Goal: Task Accomplishment & Management: Complete application form

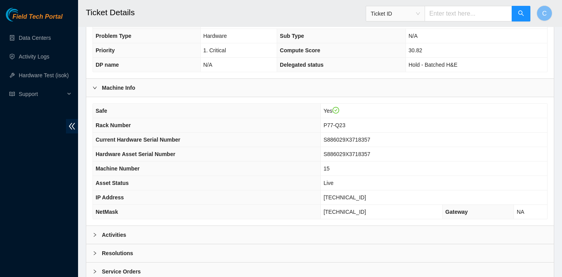
scroll to position [219, 0]
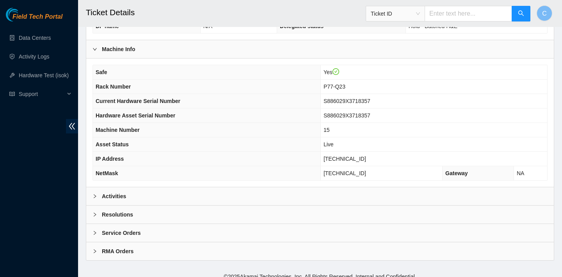
click at [315, 192] on div "Activities" at bounding box center [320, 196] width 468 height 18
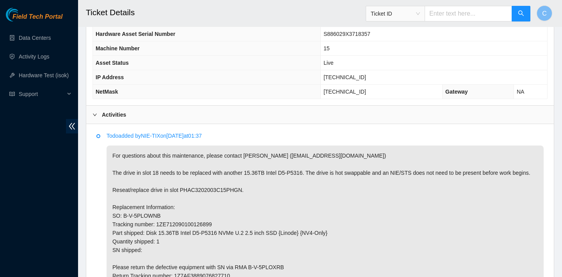
scroll to position [392, 0]
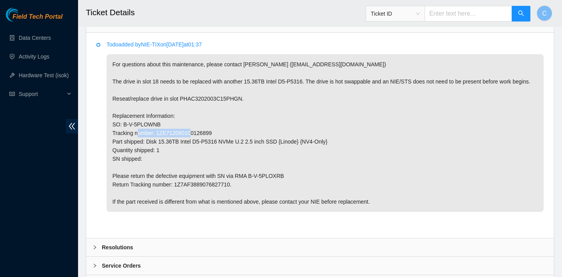
drag, startPoint x: 223, startPoint y: 141, endPoint x: 158, endPoint y: 138, distance: 64.4
click at [158, 138] on p "For questions about this maintenance, please contact Vincent Hirtzel (vhirtzel@…" at bounding box center [325, 133] width 437 height 158
copy p "1ZE712090100126899"
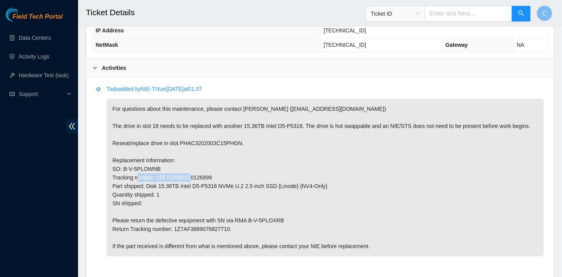
scroll to position [441, 0]
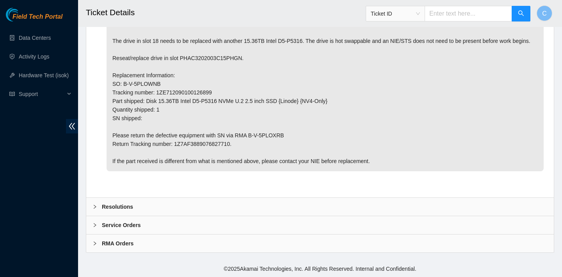
click at [211, 212] on div "Resolutions" at bounding box center [320, 207] width 468 height 18
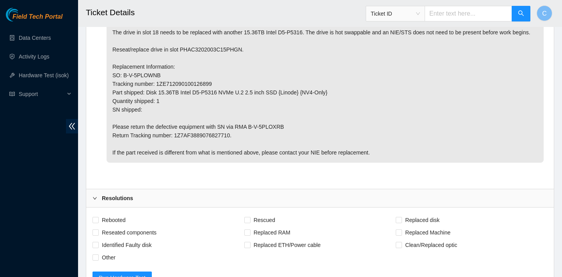
scroll to position [500, 0]
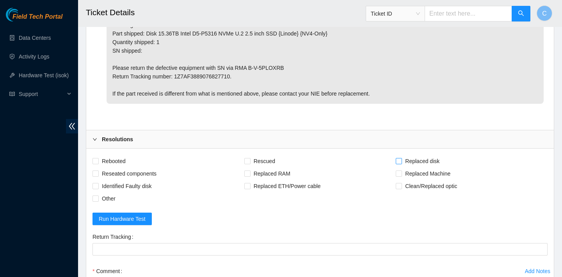
click at [403, 167] on span "Replaced disk" at bounding box center [422, 161] width 41 height 12
click at [401, 164] on input "Replaced disk" at bounding box center [398, 160] width 5 height 5
checkbox input "true"
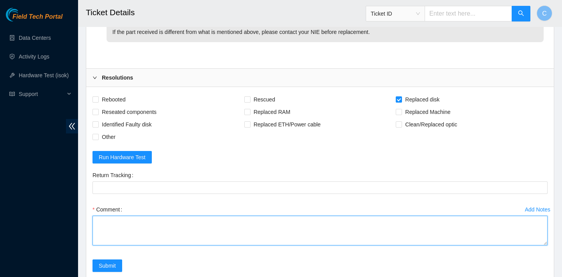
click at [202, 235] on textarea "Comment" at bounding box center [320, 231] width 455 height 30
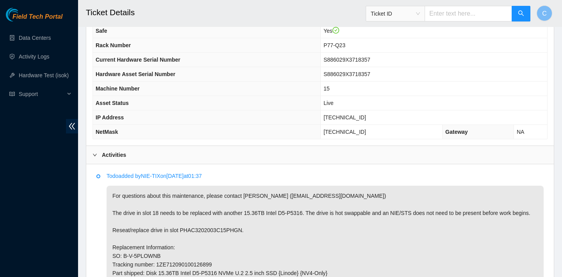
scroll to position [342, 0]
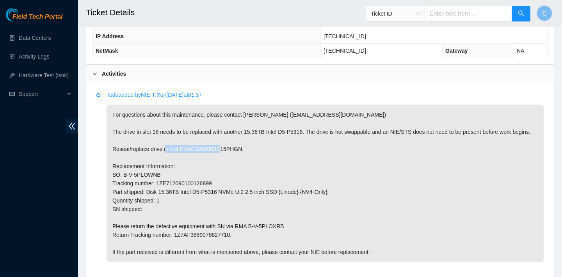
drag, startPoint x: 248, startPoint y: 155, endPoint x: 183, endPoint y: 154, distance: 65.2
click at [183, 154] on p "For questions about this maintenance, please contact Vincent Hirtzel (vhirtzel@…" at bounding box center [325, 184] width 437 height 158
copy p "PHAC3202003C15PHGN."
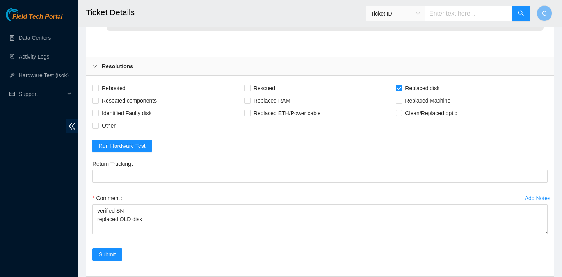
scroll to position [637, 0]
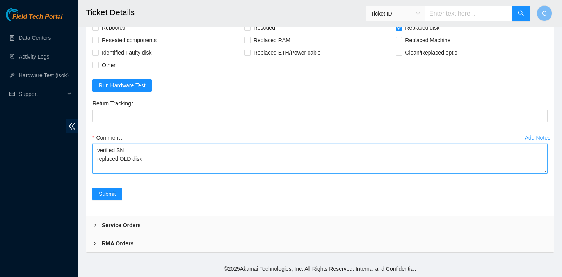
click at [184, 160] on textarea "verified SN replaced OLD disk" at bounding box center [320, 159] width 455 height 30
paste textarea "PHAC3202003C15PHGN."
drag, startPoint x: 145, startPoint y: 162, endPoint x: 206, endPoint y: 161, distance: 61.3
click at [206, 161] on textarea "verified SN replaced OLD disk PHAC3202003C15PHGN with" at bounding box center [320, 159] width 455 height 30
click at [253, 165] on textarea "verified SN replaced OLD disk PHAC3202003C15PHGN with" at bounding box center [320, 159] width 455 height 30
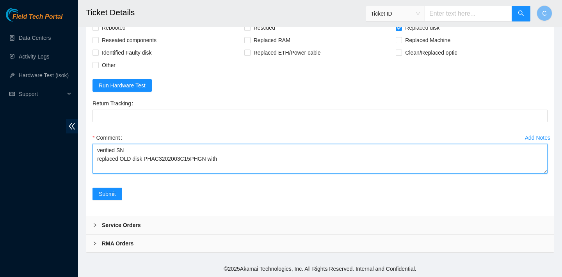
paste textarea "PHAC3202003C15PHG"
click at [249, 162] on textarea "verified SN replaced OLD disk PHAC3202003C15PHGN with PHAC3202003C15PHG" at bounding box center [320, 159] width 455 height 30
click at [224, 162] on textarea "verified SN replaced OLD disk PHAC3202003C15PHGN with PHAC325200FC15PHG" at bounding box center [320, 159] width 455 height 30
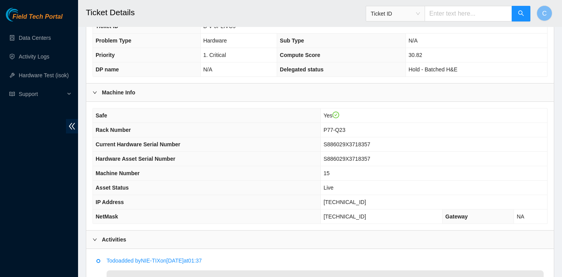
scroll to position [218, 0]
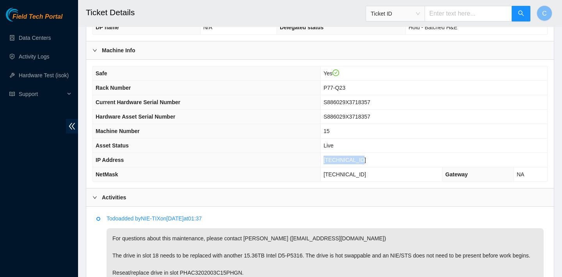
drag, startPoint x: 374, startPoint y: 159, endPoint x: 331, endPoint y: 158, distance: 42.6
click at [331, 158] on td "23.222.25.118" at bounding box center [433, 160] width 227 height 14
copy span "23.222.25.118"
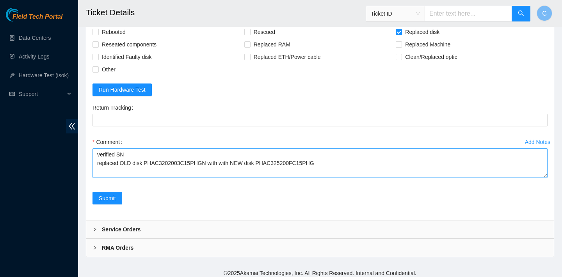
scroll to position [627, 0]
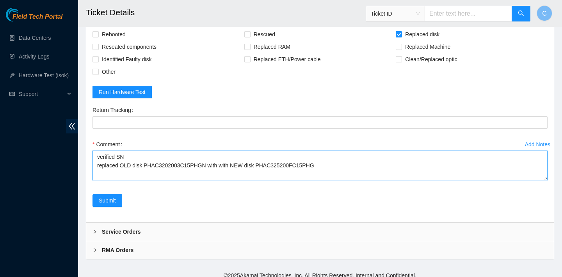
click at [221, 176] on textarea "verified SN replaced OLD disk PHAC3202003C15PHGN with with NEW disk PHAC325200F…" at bounding box center [320, 166] width 455 height 30
type textarea "verified SN replaced OLD disk PHAC3202003C15PHGN with NEW disk PHAC325200FC15PHG"
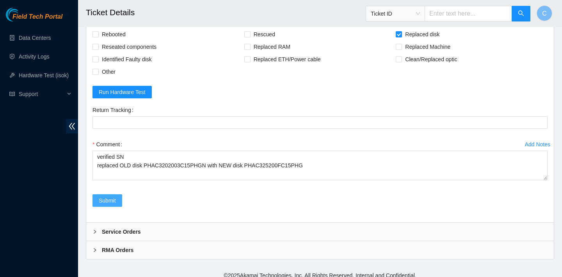
click at [117, 207] on button "Submit" at bounding box center [108, 200] width 30 height 12
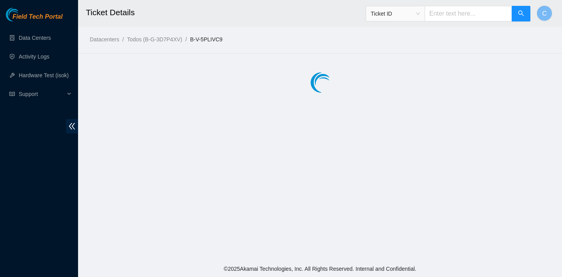
scroll to position [0, 0]
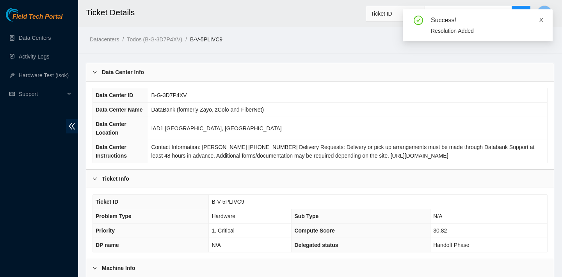
click at [541, 18] on icon "close" at bounding box center [541, 19] width 5 height 5
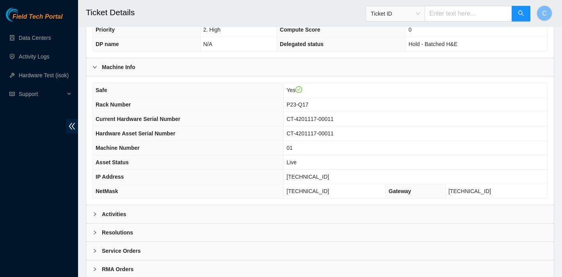
scroll to position [227, 0]
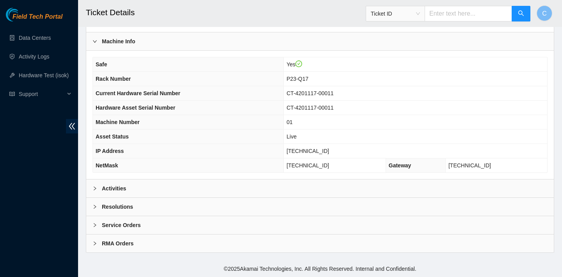
click at [265, 190] on div "Activities" at bounding box center [320, 189] width 468 height 18
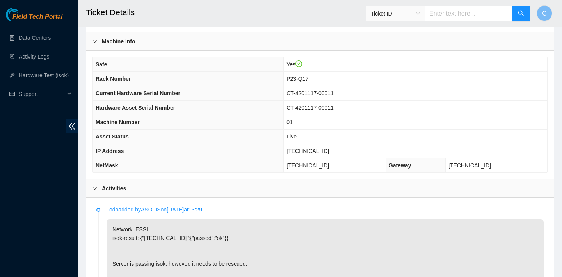
scroll to position [348, 0]
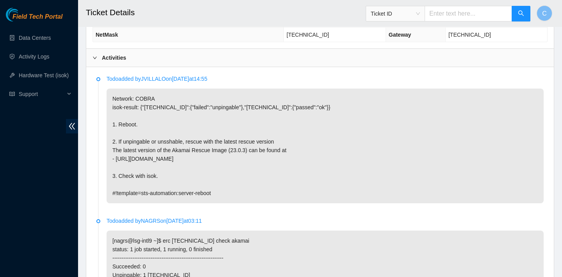
scroll to position [357, 0]
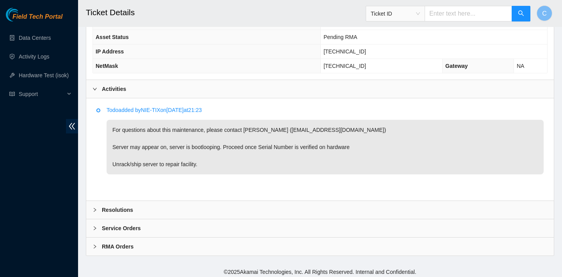
scroll to position [327, 0]
click at [348, 201] on div "Resolutions" at bounding box center [320, 209] width 468 height 18
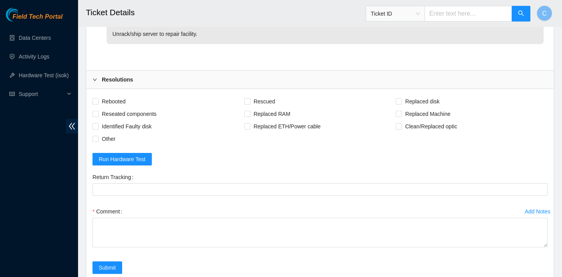
scroll to position [530, 0]
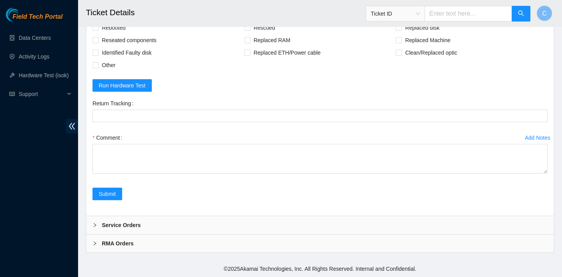
click at [333, 224] on div "Service Orders" at bounding box center [320, 225] width 468 height 18
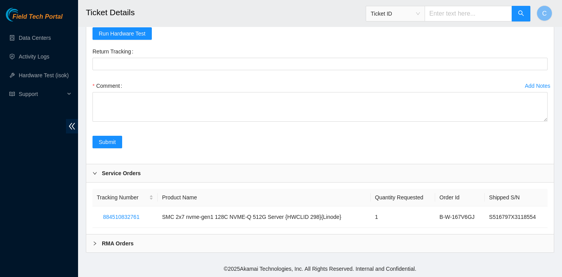
click at [324, 243] on div "RMA Orders" at bounding box center [320, 244] width 468 height 18
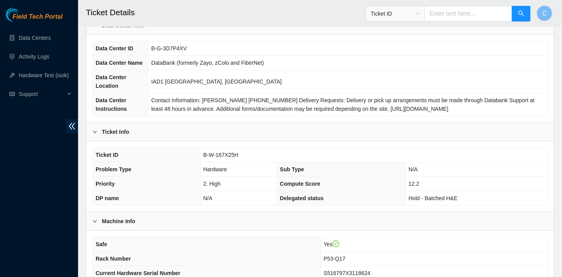
scroll to position [23, 0]
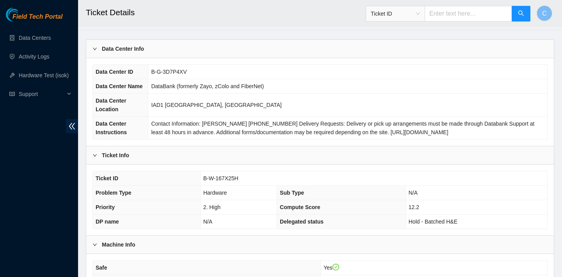
click at [187, 72] on span "B-G-3D7P4XV" at bounding box center [169, 72] width 36 height 6
drag, startPoint x: 247, startPoint y: 179, endPoint x: 203, endPoint y: 177, distance: 43.8
click at [203, 177] on td "B-W-167X25H" at bounding box center [373, 178] width 347 height 14
copy span "B-W-167X25H"
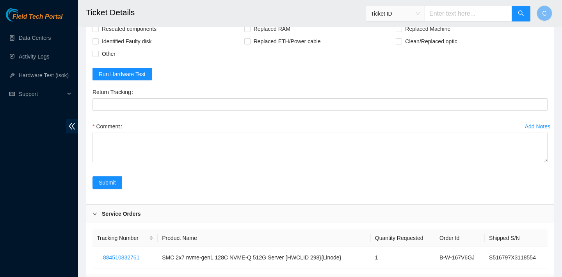
scroll to position [573, 0]
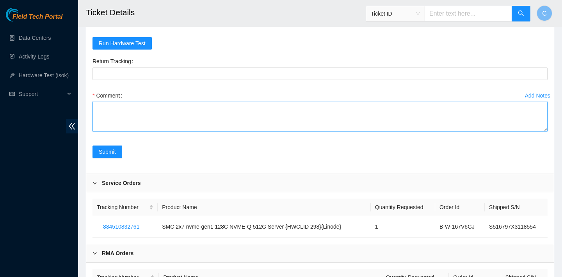
click at [331, 109] on textarea "Comment" at bounding box center [320, 117] width 455 height 30
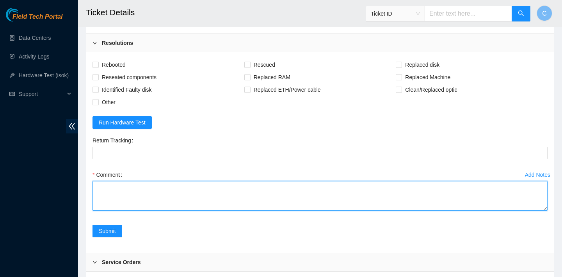
scroll to position [500, 0]
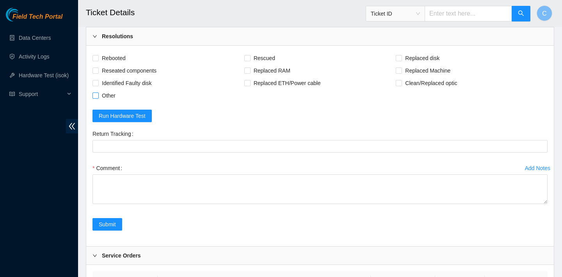
click at [108, 99] on span "Other" at bounding box center [109, 95] width 20 height 12
click at [98, 98] on input "Other" at bounding box center [95, 95] width 5 height 5
checkbox input "true"
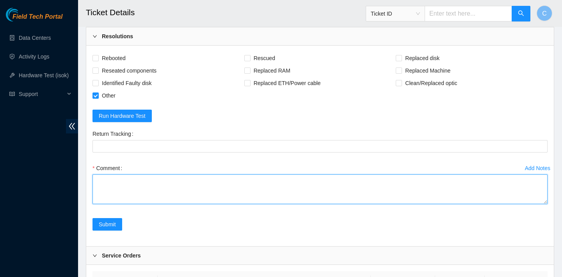
click at [164, 194] on textarea "Comment" at bounding box center [320, 189] width 455 height 30
click at [98, 192] on textarea "verified SN unracked" at bounding box center [320, 189] width 455 height 30
click at [99, 190] on textarea "verified SN unracked" at bounding box center [320, 189] width 455 height 30
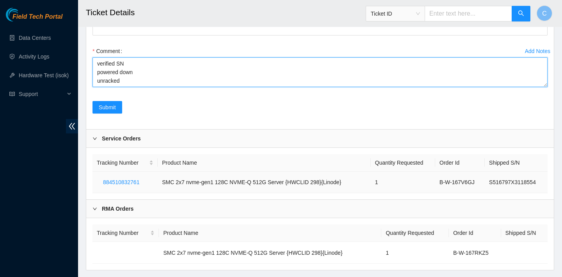
scroll to position [616, 0]
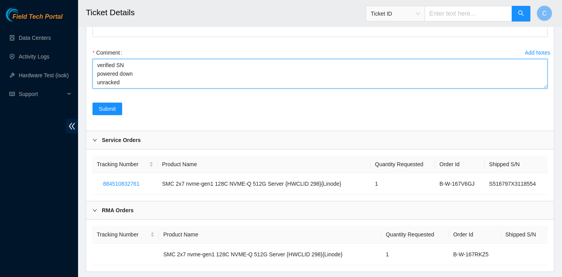
click at [147, 79] on textarea "verified SN powered down unracked" at bounding box center [320, 74] width 455 height 30
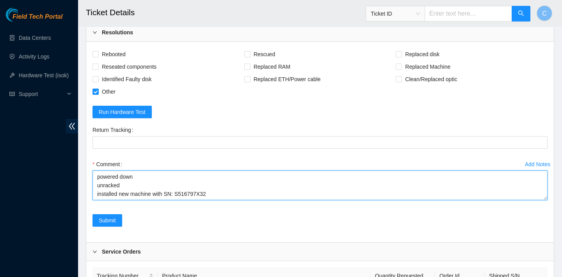
scroll to position [504, 0]
click at [248, 191] on textarea "verified SN powered down unracked installed new machine with SN: S516797X3118554" at bounding box center [320, 186] width 455 height 30
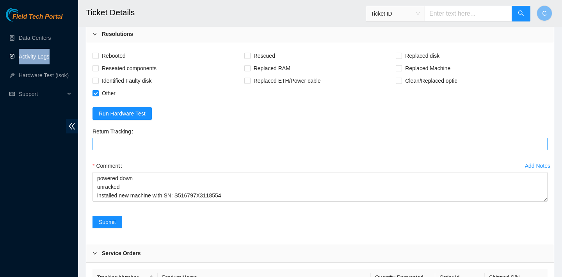
scroll to position [502, 0]
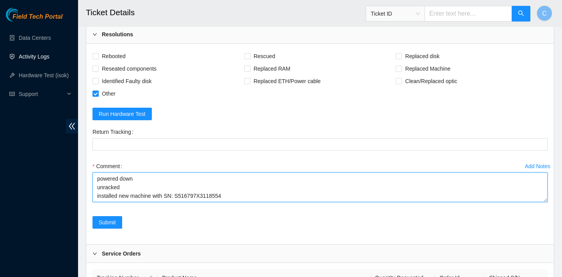
click at [244, 198] on textarea "verified SN powered down unracked installed new machine with SN: S516797X3118554" at bounding box center [320, 188] width 455 height 30
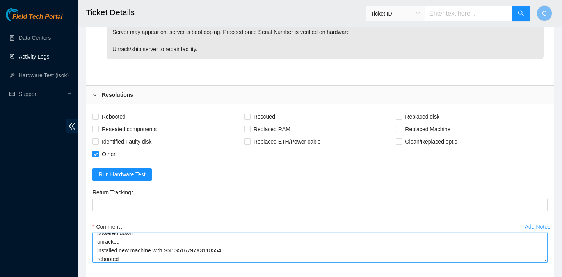
scroll to position [635, 0]
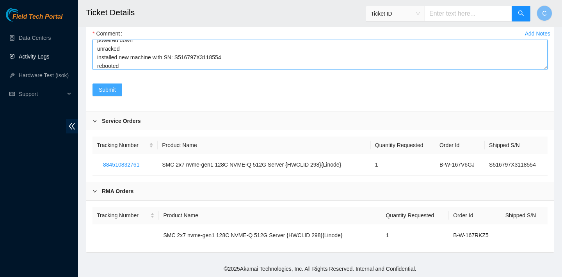
type textarea "verified SN powered down unracked installed new machine with SN: S516797X311855…"
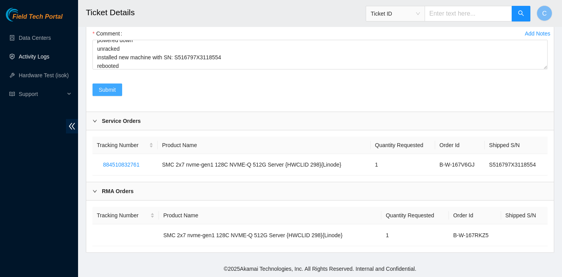
click at [114, 89] on span "Submit" at bounding box center [107, 89] width 17 height 9
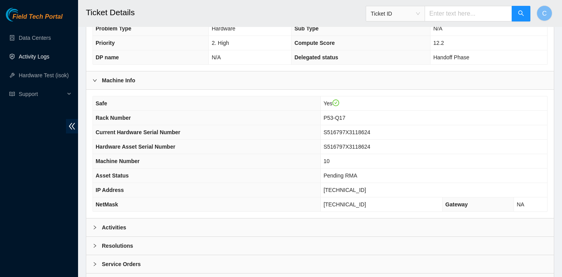
scroll to position [227, 0]
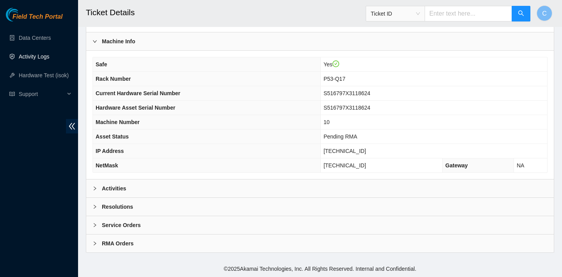
click at [362, 186] on div "Activities" at bounding box center [320, 189] width 468 height 18
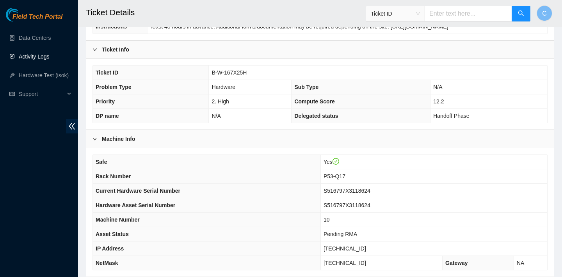
scroll to position [98, 0]
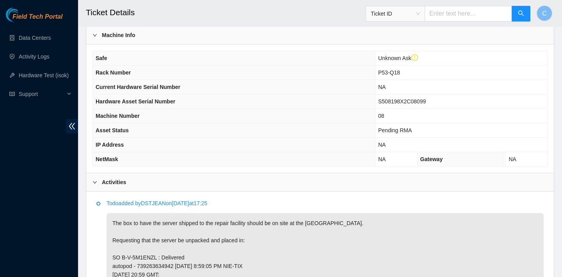
scroll to position [247, 0]
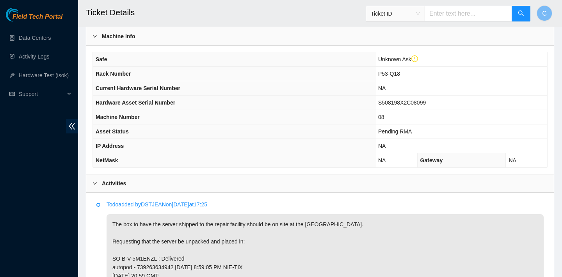
click at [309, 113] on th "Machine Number" at bounding box center [234, 117] width 282 height 14
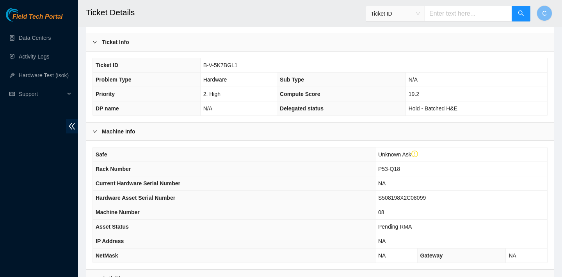
scroll to position [148, 0]
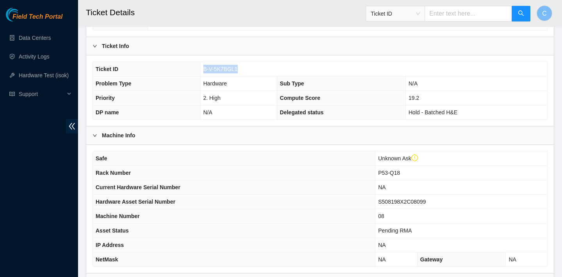
drag, startPoint x: 256, startPoint y: 68, endPoint x: 203, endPoint y: 68, distance: 52.7
click at [203, 68] on td "B-V-5K7BGL1" at bounding box center [373, 69] width 347 height 14
copy span "B-V-5K7BGL1"
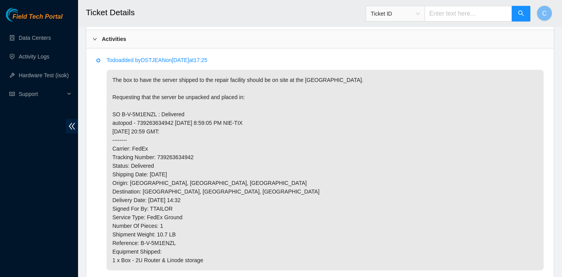
scroll to position [392, 0]
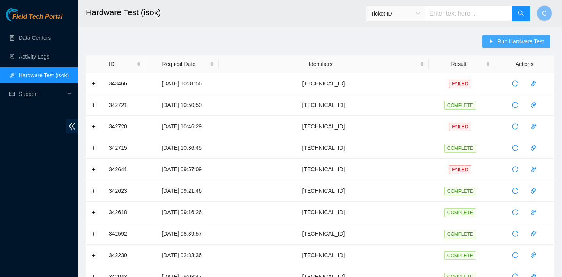
click at [507, 38] on span "Run Hardware Test" at bounding box center [520, 41] width 47 height 9
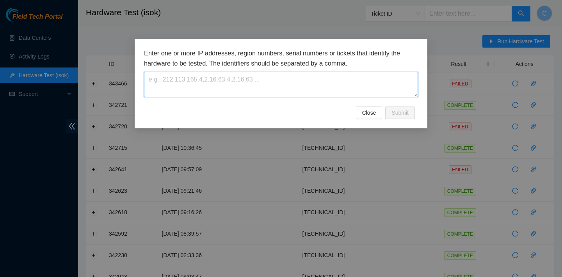
click at [320, 76] on textarea at bounding box center [281, 84] width 274 height 25
paste textarea "[TECHNICAL_ID]"
type textarea "[TECHNICAL_ID]"
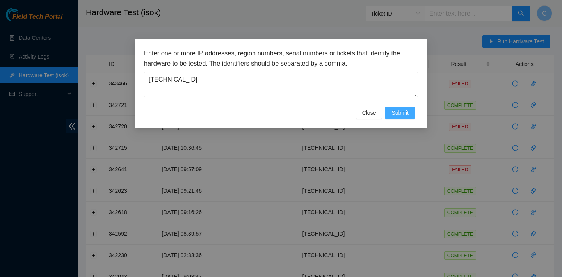
click at [399, 107] on button "Submit" at bounding box center [400, 113] width 30 height 12
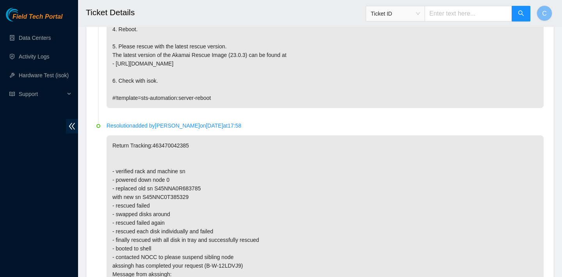
scroll to position [2364, 0]
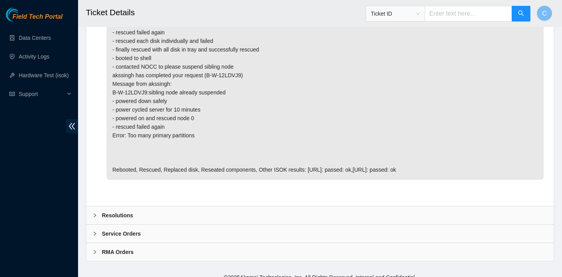
click at [201, 206] on div "Resolutions" at bounding box center [320, 215] width 468 height 18
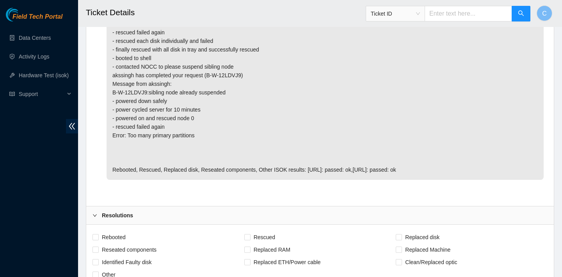
scroll to position [2429, 0]
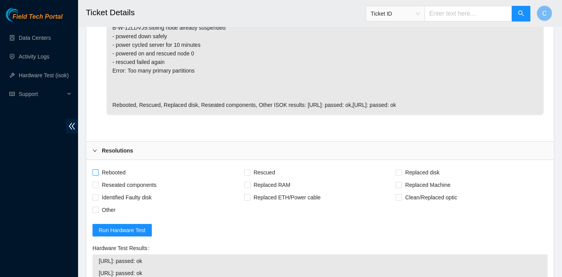
click at [104, 166] on span "Rebooted" at bounding box center [114, 172] width 30 height 12
click at [98, 169] on input "Rebooted" at bounding box center [95, 171] width 5 height 5
checkbox input "true"
click at [264, 166] on span "Rescued" at bounding box center [265, 172] width 28 height 12
click at [250, 169] on input "Rescued" at bounding box center [246, 171] width 5 height 5
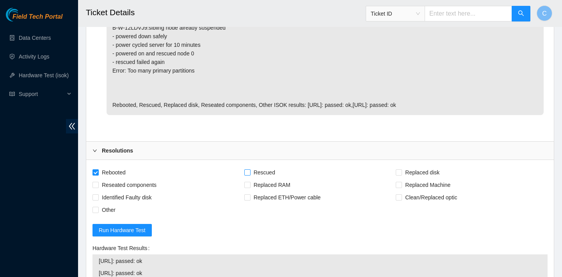
checkbox input "true"
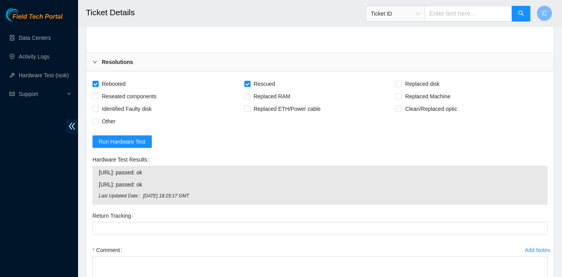
scroll to position [2538, 0]
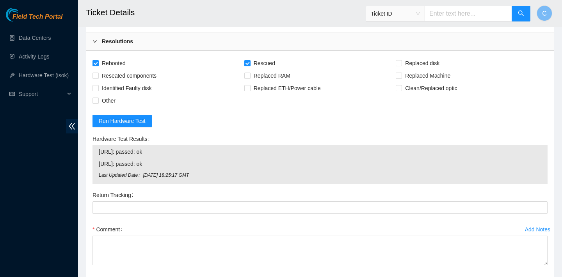
click at [189, 223] on div "Comment" at bounding box center [320, 229] width 455 height 12
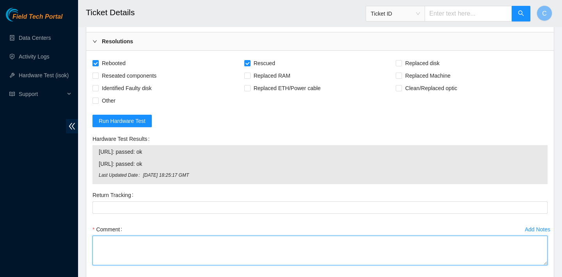
click at [165, 236] on textarea "Comment" at bounding box center [320, 251] width 455 height 30
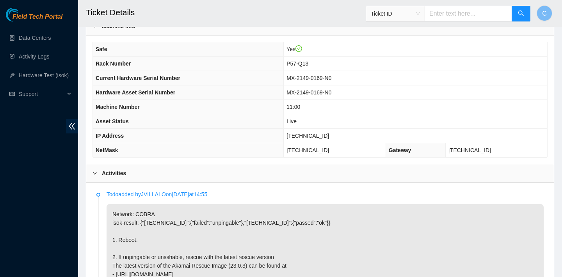
scroll to position [235, 0]
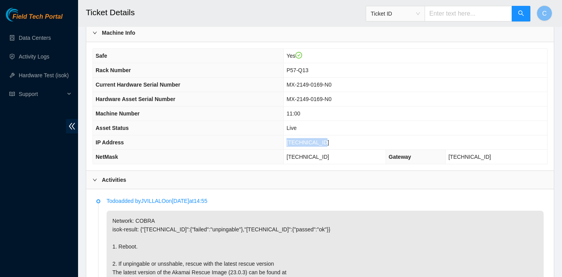
drag, startPoint x: 340, startPoint y: 142, endPoint x: 292, endPoint y: 141, distance: 48.8
click at [292, 141] on td "23.205.41.152" at bounding box center [415, 142] width 263 height 14
copy span "23.205.41.152"
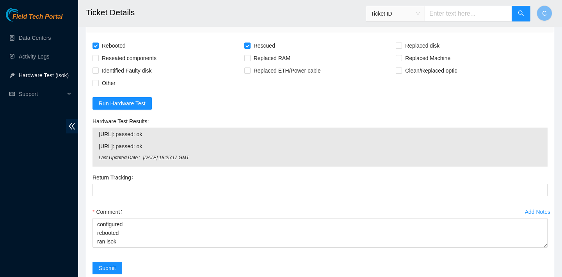
scroll to position [2573, 0]
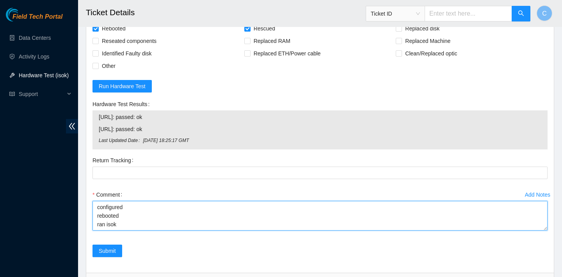
click at [159, 201] on textarea "verified SN rebooted rescued rebooted configured rebooted ran isok" at bounding box center [320, 216] width 455 height 30
drag, startPoint x: 119, startPoint y: 217, endPoint x: 96, endPoint y: 217, distance: 22.6
click at [96, 217] on textarea "verified SN rebooted rescued rebooted configured rebooted failed no video ran i…" at bounding box center [320, 216] width 455 height 30
click at [109, 216] on textarea "verified SN rebooted rescued rebooted configured rebooted failed no video" at bounding box center [320, 216] width 455 height 30
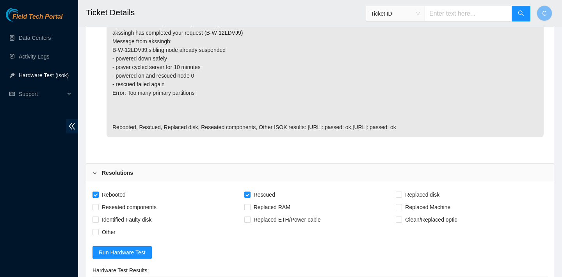
scroll to position [2392, 0]
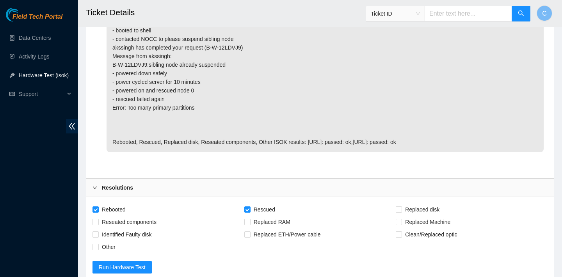
type textarea "verified SN rebooted rescued rebooted configured rebooted failed no video stuck…"
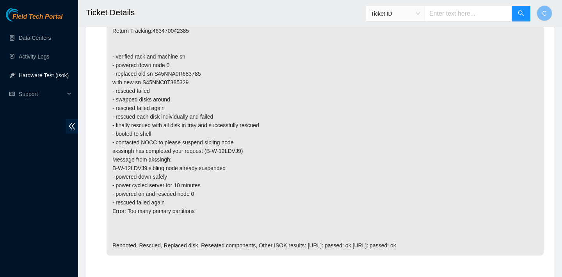
scroll to position [2126, 0]
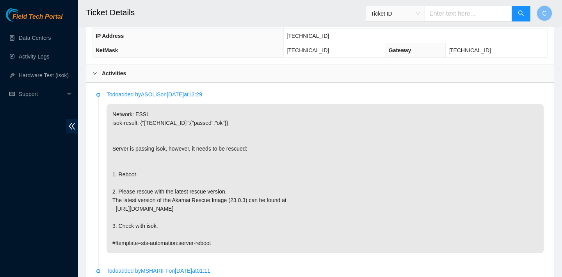
scroll to position [311, 0]
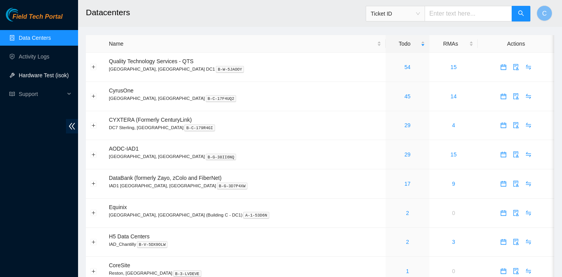
click at [61, 77] on link "Hardware Test (isok)" at bounding box center [44, 75] width 50 height 6
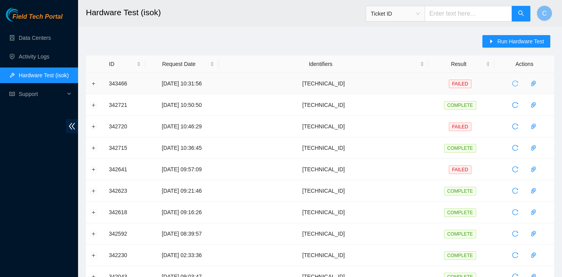
click at [513, 81] on icon "reload" at bounding box center [515, 83] width 6 height 6
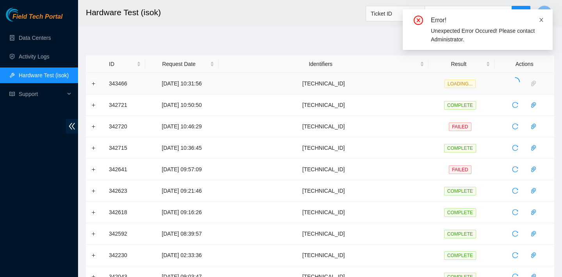
click at [541, 20] on icon "close" at bounding box center [541, 20] width 4 height 4
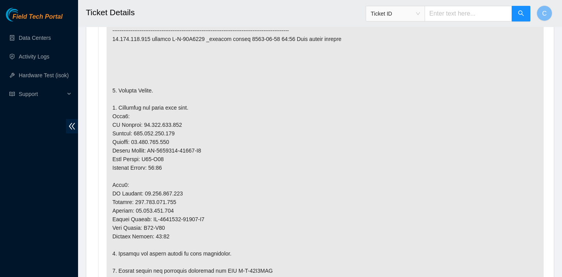
scroll to position [482, 0]
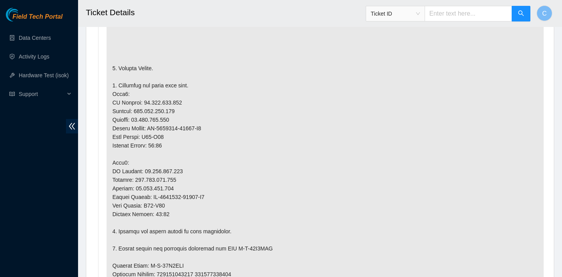
click at [291, 148] on p at bounding box center [325, 232] width 437 height 536
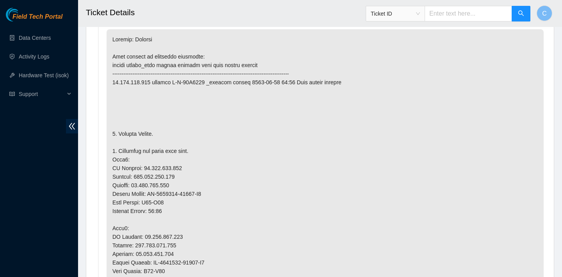
scroll to position [427, 0]
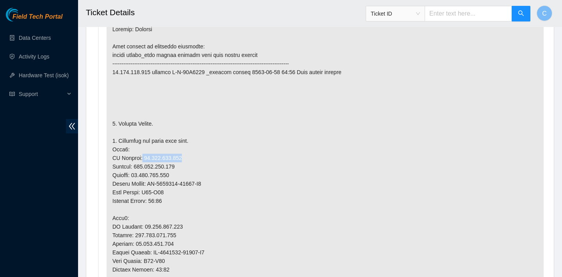
drag, startPoint x: 141, startPoint y: 157, endPoint x: 183, endPoint y: 157, distance: 41.4
copy p "[TECHNICAL_ID]"
drag, startPoint x: 184, startPoint y: 167, endPoint x: 139, endPoint y: 167, distance: 44.9
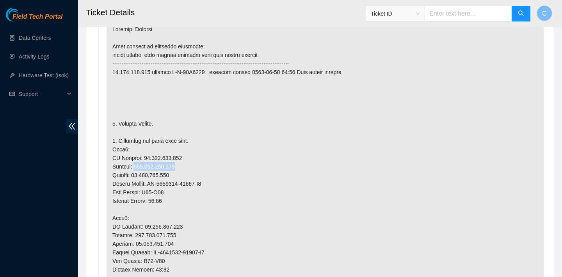
copy p "[TECHNICAL_ID]"
drag, startPoint x: 174, startPoint y: 190, endPoint x: 149, endPoint y: 190, distance: 25.0
copy p "P57-Q11"
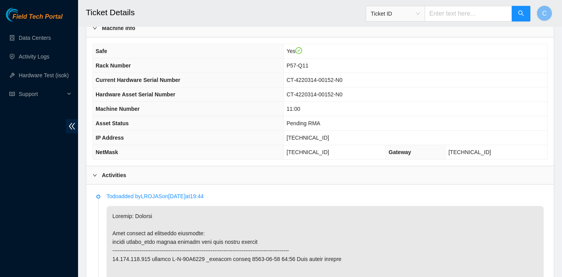
scroll to position [209, 0]
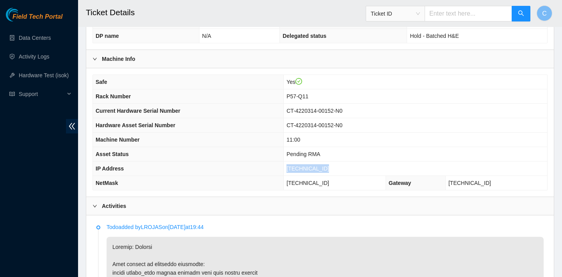
drag, startPoint x: 333, startPoint y: 168, endPoint x: 287, endPoint y: 167, distance: 45.3
click at [287, 167] on td "[TECHNICAL_ID]" at bounding box center [415, 169] width 263 height 14
copy span "[TECHNICAL_ID]"
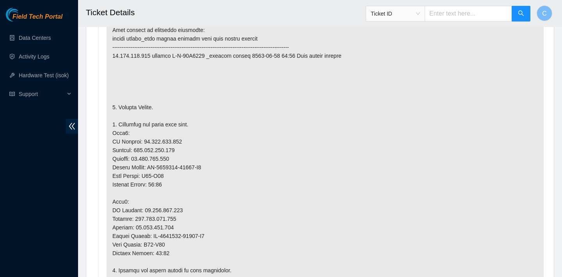
scroll to position [440, 0]
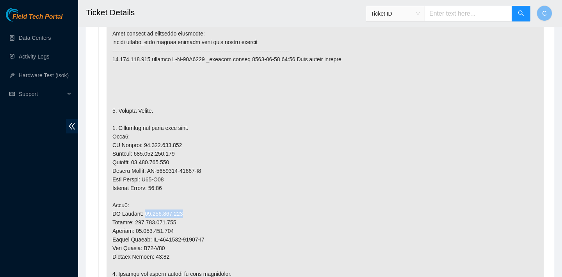
drag, startPoint x: 143, startPoint y: 212, endPoint x: 185, endPoint y: 212, distance: 41.4
click at [185, 212] on p at bounding box center [325, 274] width 437 height 536
copy p "[TECHNICAL_ID]"
drag, startPoint x: 184, startPoint y: 221, endPoint x: 138, endPoint y: 221, distance: 46.1
click at [138, 221] on p at bounding box center [325, 274] width 437 height 536
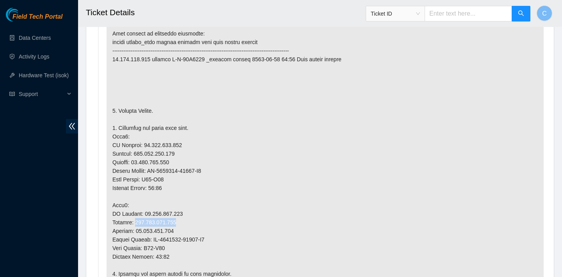
copy p "[TECHNICAL_ID]"
drag, startPoint x: 174, startPoint y: 249, endPoint x: 150, endPoint y: 249, distance: 24.2
click at [150, 249] on p at bounding box center [325, 274] width 437 height 536
copy p "P57-Q11"
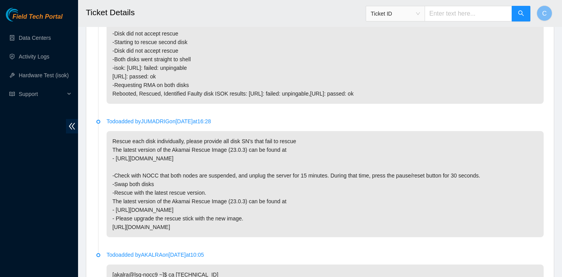
scroll to position [1667, 0]
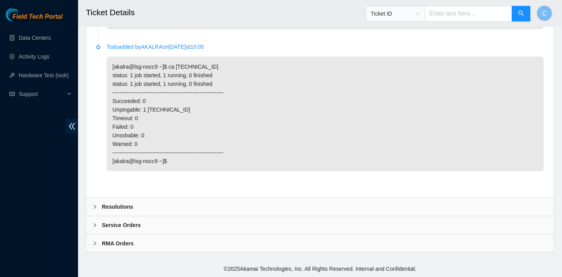
click at [143, 208] on div "Resolutions" at bounding box center [320, 207] width 468 height 18
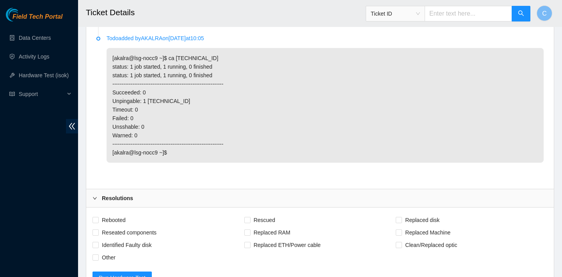
scroll to position [1727, 0]
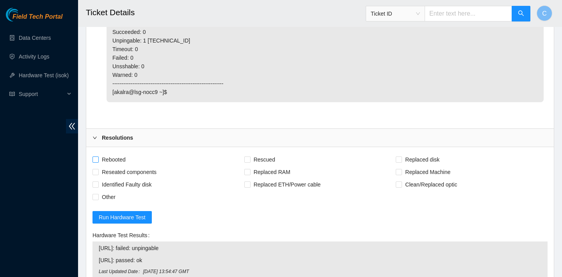
click at [114, 162] on span "Rebooted" at bounding box center [114, 159] width 30 height 12
click at [98, 162] on input "Rebooted" at bounding box center [95, 159] width 5 height 5
checkbox input "true"
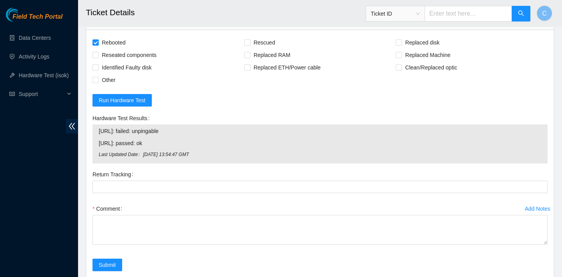
scroll to position [1823, 0]
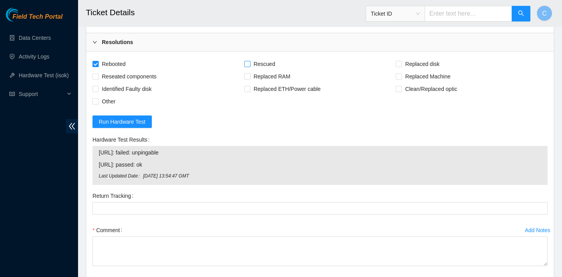
click at [264, 70] on span "Rescued" at bounding box center [265, 64] width 28 height 12
click at [250, 66] on input "Rescued" at bounding box center [246, 63] width 5 height 5
checkbox input "true"
click at [407, 83] on span "Replaced Machine" at bounding box center [428, 76] width 52 height 12
click at [401, 79] on input "Replaced Machine" at bounding box center [398, 75] width 5 height 5
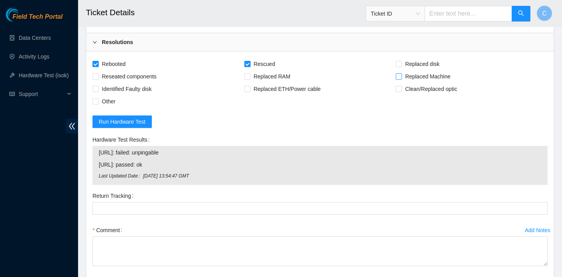
checkbox input "true"
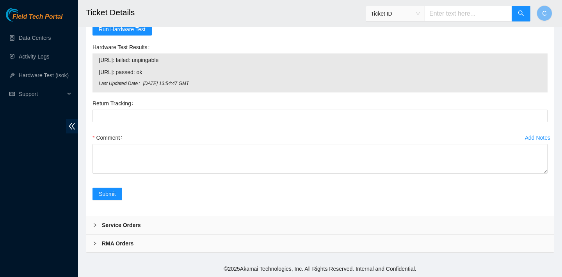
scroll to position [1924, 0]
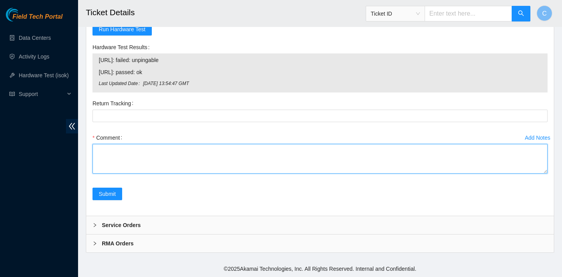
click at [227, 154] on textarea "Comment" at bounding box center [320, 159] width 455 height 30
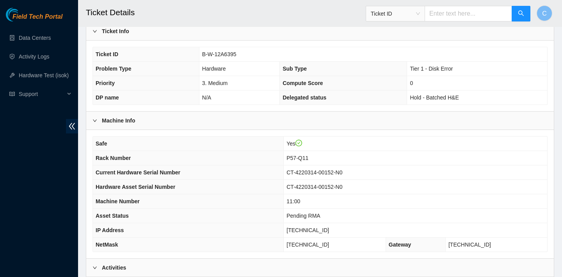
scroll to position [149, 0]
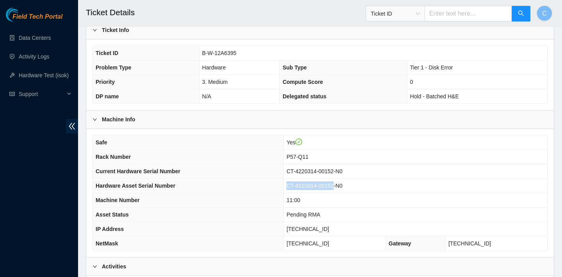
drag, startPoint x: 341, startPoint y: 185, endPoint x: 288, endPoint y: 186, distance: 53.1
click at [288, 186] on span "CT-4220314-00152-N0" at bounding box center [315, 186] width 56 height 6
copy span "CT-4220314-00152"
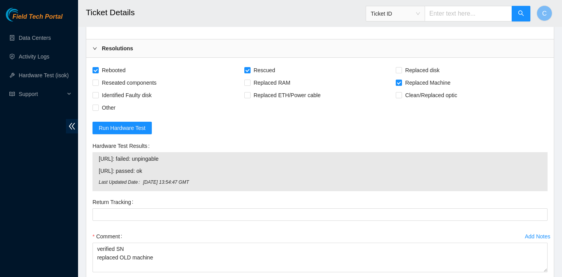
scroll to position [1924, 0]
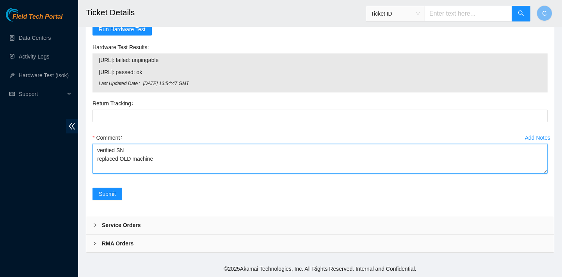
click at [167, 156] on textarea "verified SN replaced OLD machine" at bounding box center [320, 159] width 455 height 30
paste textarea "CT-4220314-00152"
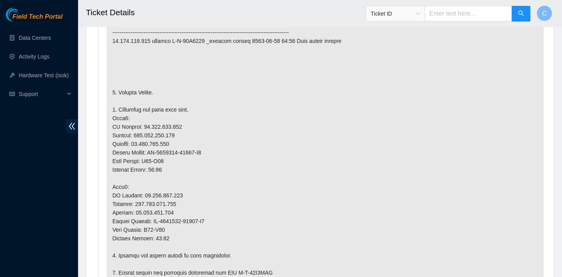
scroll to position [459, 0]
drag, startPoint x: 187, startPoint y: 124, endPoint x: 147, endPoint y: 125, distance: 40.6
click at [147, 125] on p at bounding box center [325, 256] width 437 height 536
drag, startPoint x: 204, startPoint y: 151, endPoint x: 151, endPoint y: 153, distance: 52.7
click at [151, 153] on p at bounding box center [325, 256] width 437 height 536
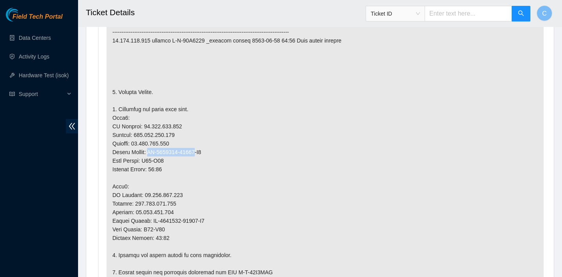
copy p "CT-4210929-00009"
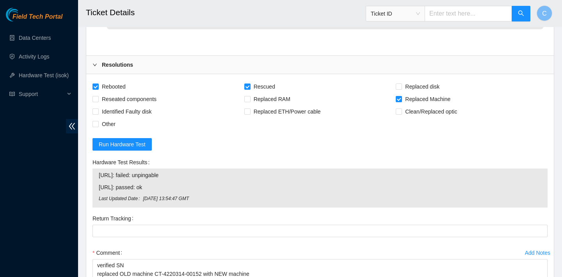
scroll to position [1863, 0]
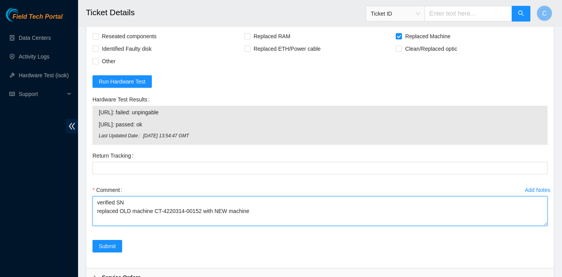
click at [269, 223] on textarea "verified SN replaced OLD machine CT-4220314-00152 with NEW machine" at bounding box center [320, 211] width 455 height 30
paste textarea "CT-4210929-00009"
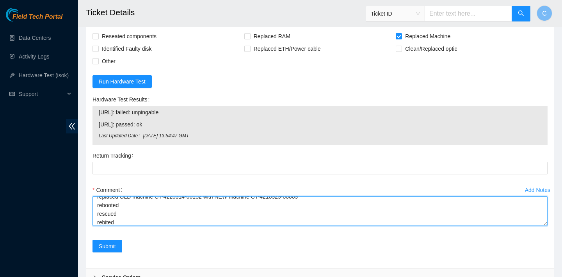
scroll to position [23, 0]
click at [159, 223] on textarea "verified SN replaced OLD machine CT-4220314-00152 with NEW machine CT-4210929-0…" at bounding box center [320, 211] width 455 height 30
type textarea "verified SN replaced OLD machine CT-4220314-00152 with NEW machine CT-4210929-0…"
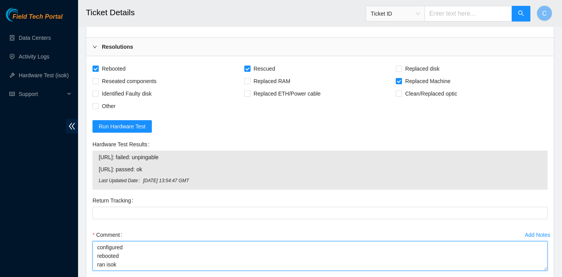
scroll to position [1924, 0]
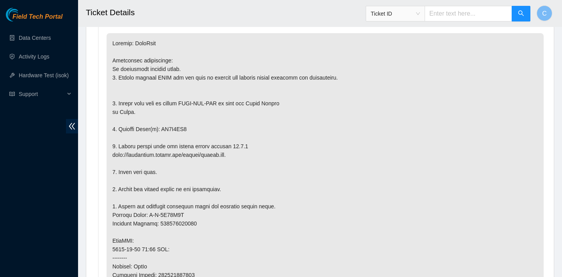
scroll to position [414, 0]
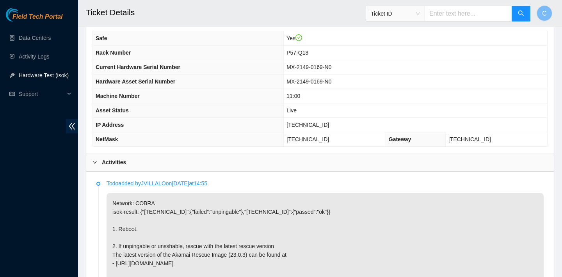
scroll to position [399, 0]
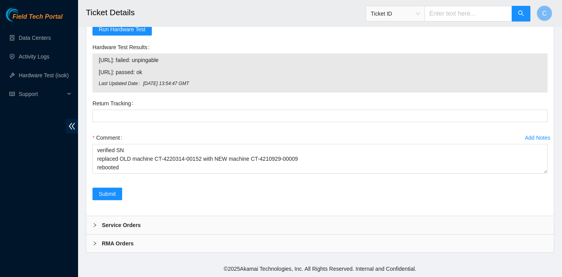
scroll to position [51, 0]
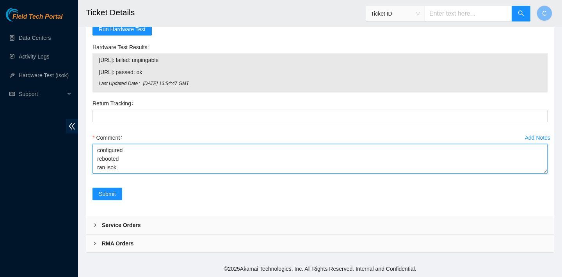
paste textarea "The following hosts passed all tests: [TECHNICAL_ID] [TECHNICAL_ID]"
type textarea "verified SN replaced OLD machine CT-4220314-00152 with NEW machine CT-4210929-0…"
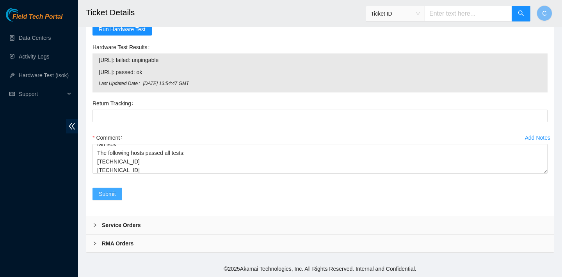
click at [99, 196] on span "Submit" at bounding box center [107, 194] width 17 height 9
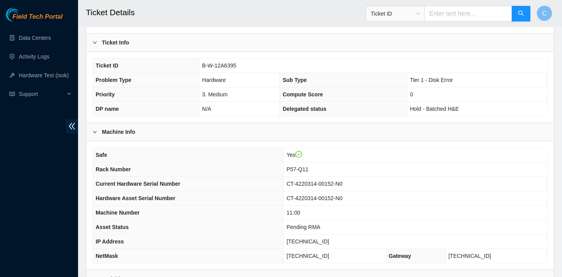
scroll to position [0, 0]
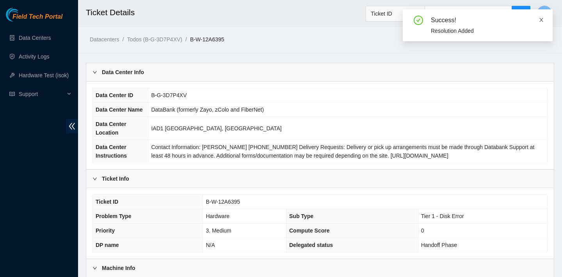
click at [542, 21] on icon "close" at bounding box center [541, 20] width 4 height 4
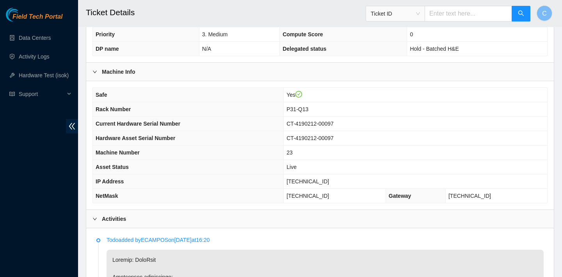
scroll to position [153, 0]
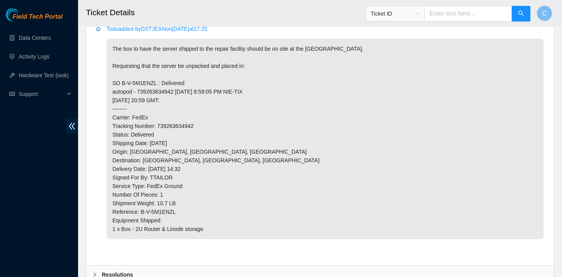
scroll to position [434, 0]
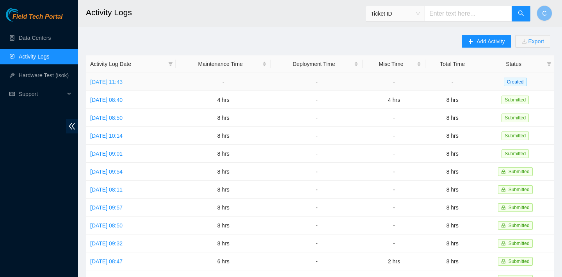
click at [123, 82] on link "[DATE] 11:43" at bounding box center [106, 82] width 32 height 6
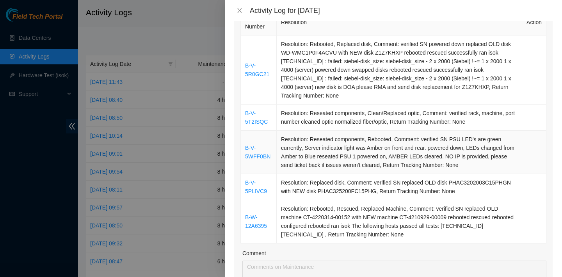
scroll to position [155, 0]
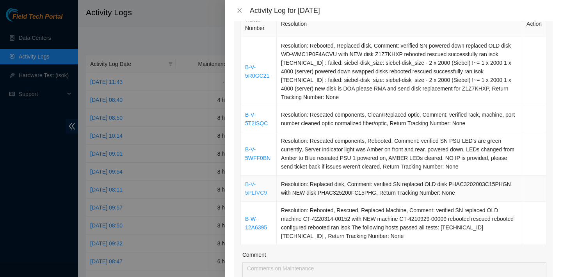
click at [264, 185] on link "B-V-5PLIVC9" at bounding box center [256, 188] width 22 height 15
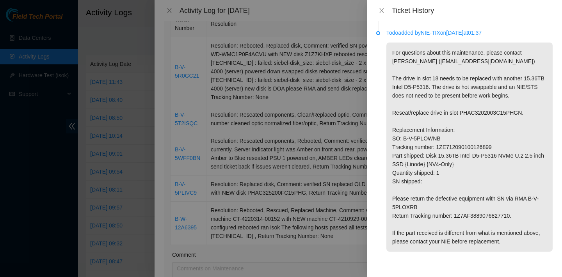
scroll to position [66, 0]
drag, startPoint x: 506, startPoint y: 155, endPoint x: 438, endPoint y: 153, distance: 67.9
click at [438, 153] on p "For questions about this maintenance, please contact [PERSON_NAME] ([EMAIL_ADDR…" at bounding box center [469, 147] width 166 height 209
copy p "1ZE712090100126899"
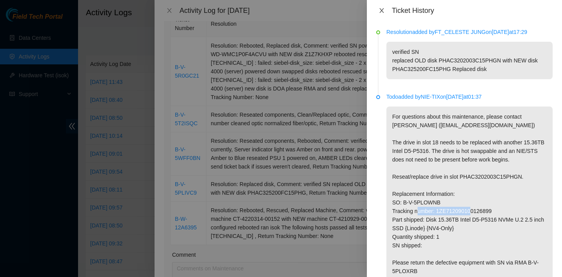
click at [383, 7] on icon "close" at bounding box center [382, 10] width 6 height 6
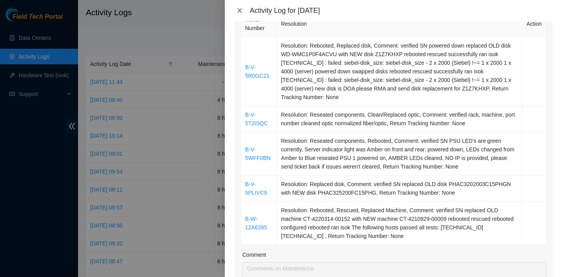
click at [239, 11] on icon "close" at bounding box center [239, 10] width 4 height 5
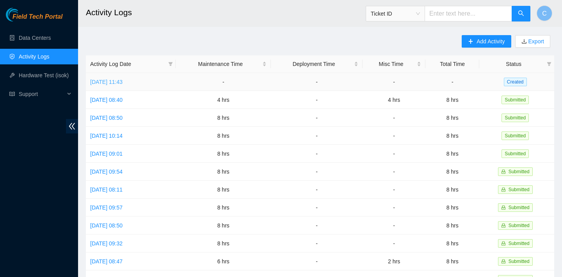
click at [114, 84] on link "Mon, 29 Sep 2025 11:43" at bounding box center [106, 82] width 32 height 6
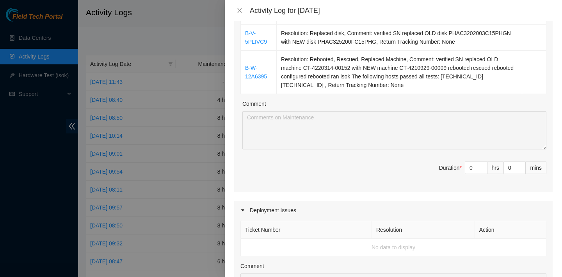
scroll to position [411, 0]
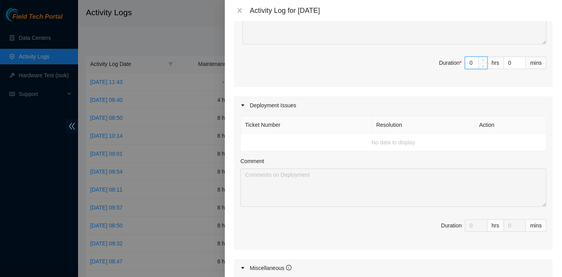
click at [475, 61] on input "0" at bounding box center [476, 63] width 22 height 12
type input "1"
click at [482, 60] on icon "up" at bounding box center [483, 61] width 3 height 3
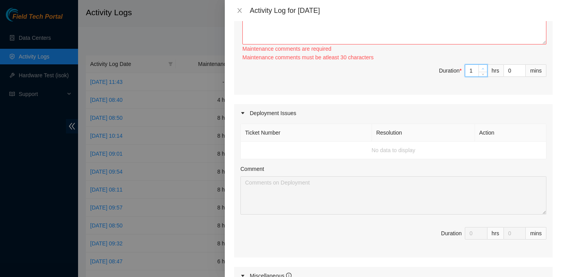
type input "2"
click at [482, 68] on icon "up" at bounding box center [483, 69] width 2 height 2
type input "3"
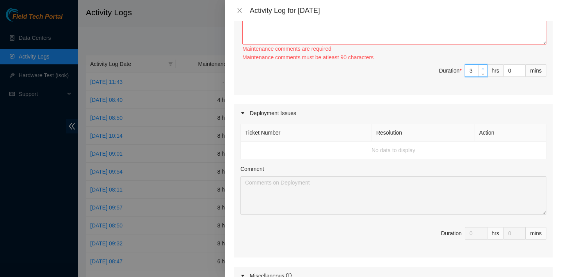
click at [482, 65] on span "Increase Value" at bounding box center [483, 68] width 9 height 7
type input "4"
click at [482, 66] on span "up" at bounding box center [483, 68] width 5 height 5
type input "5"
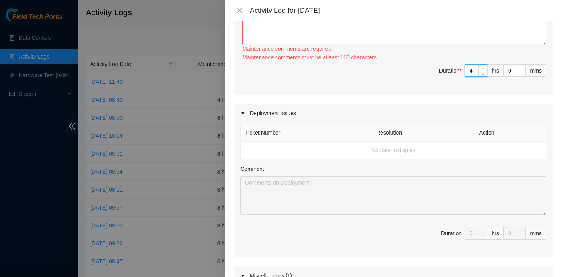
type input "5"
click at [482, 59] on div "Maintenance comments must be atleast 100 characters" at bounding box center [394, 57] width 304 height 9
click at [482, 64] on div "5" at bounding box center [476, 70] width 23 height 12
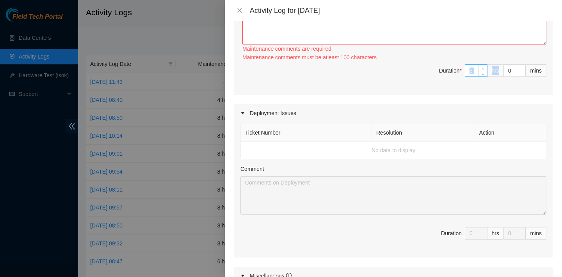
type input "6"
click at [482, 66] on span "up" at bounding box center [483, 68] width 5 height 5
type input "7"
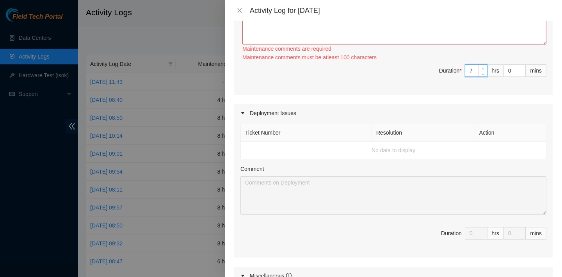
click at [482, 66] on span "up" at bounding box center [483, 68] width 5 height 5
type input "8"
click at [482, 66] on span "up" at bounding box center [483, 68] width 5 height 5
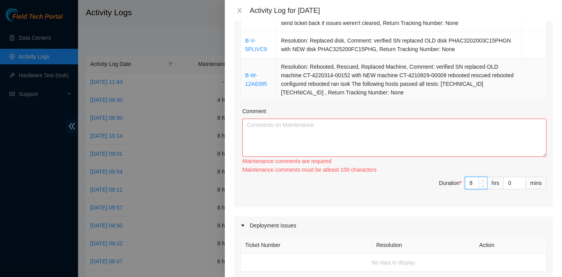
scroll to position [137, 0]
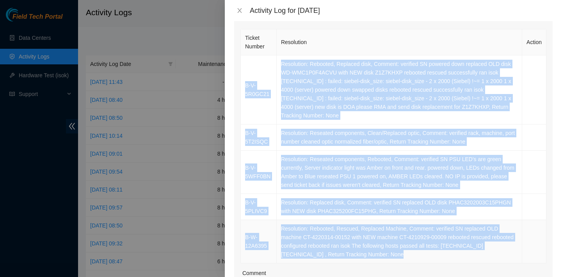
drag, startPoint x: 248, startPoint y: 48, endPoint x: 408, endPoint y: 250, distance: 257.4
click at [408, 250] on tbody "B-V-5R0GC21 Resolution: Rebooted, Replaced disk, Comment: verified SN powered d…" at bounding box center [394, 159] width 306 height 208
copy tbody "B-V-5R0GC21 Resolution: Rebooted, Replaced disk, Comment: verified SN powered d…"
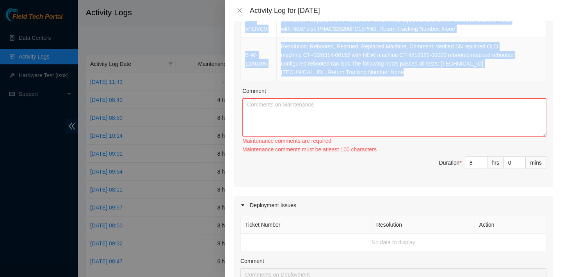
scroll to position [353, 0]
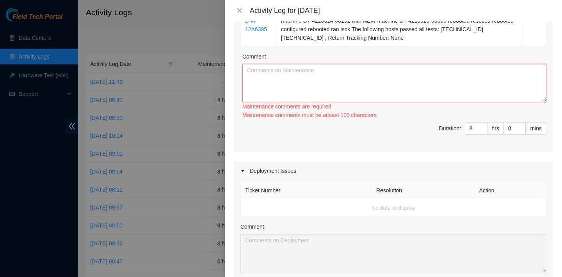
click at [331, 92] on textarea "Comment" at bounding box center [394, 83] width 304 height 38
paste textarea "B-V-5R0GC21 Resolution: Rebooted, Replaced disk, Comment: verified SN powered d…"
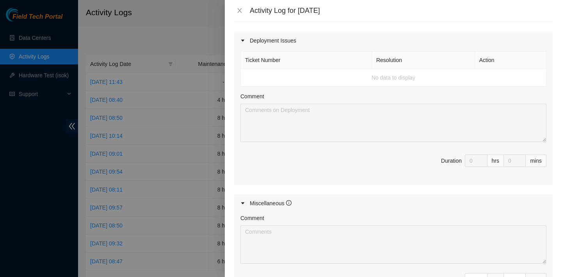
scroll to position [585, 0]
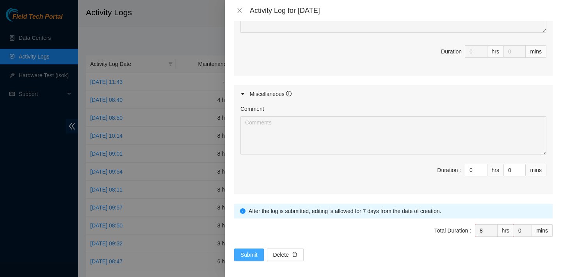
type textarea "B-V-5R0GC21 Resolution: Rebooted, Replaced disk, Comment: verified SN powered d…"
click at [253, 251] on span "Submit" at bounding box center [248, 255] width 17 height 9
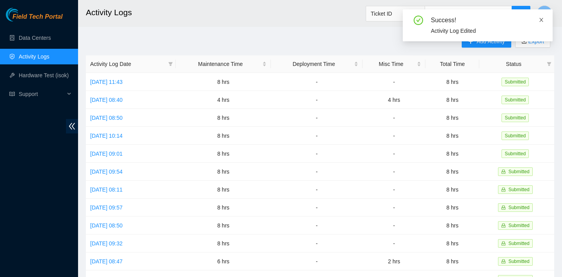
click at [539, 21] on icon "close" at bounding box center [541, 19] width 5 height 5
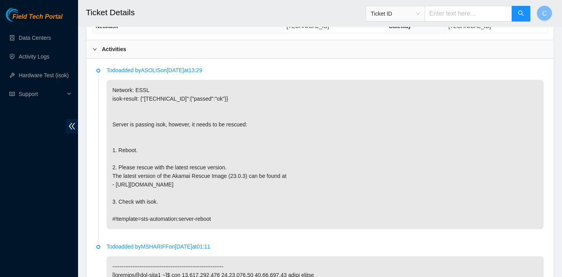
scroll to position [400, 0]
